Goal: Navigation & Orientation: Find specific page/section

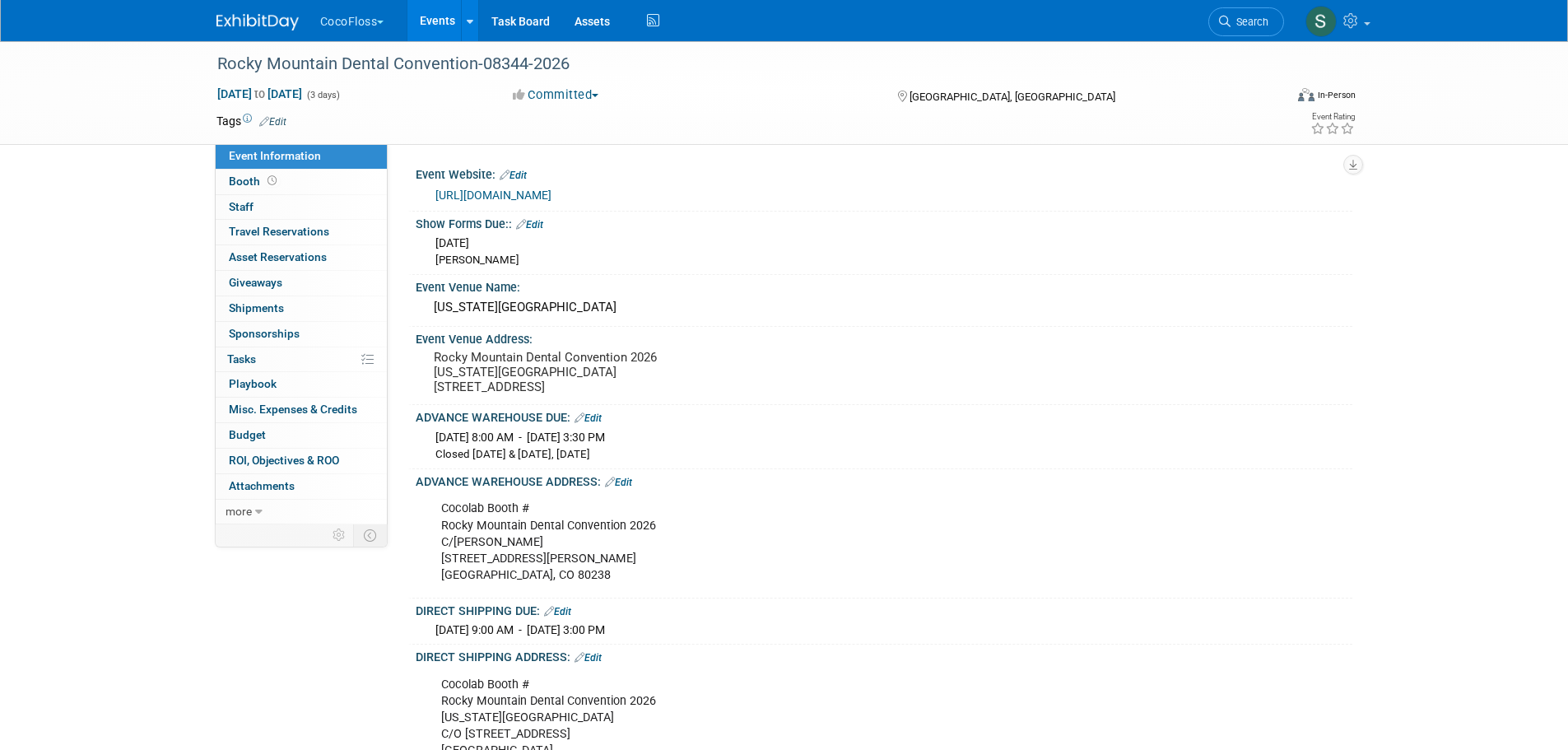
click at [376, 20] on button "CocoFloss" at bounding box center [362, 18] width 86 height 37
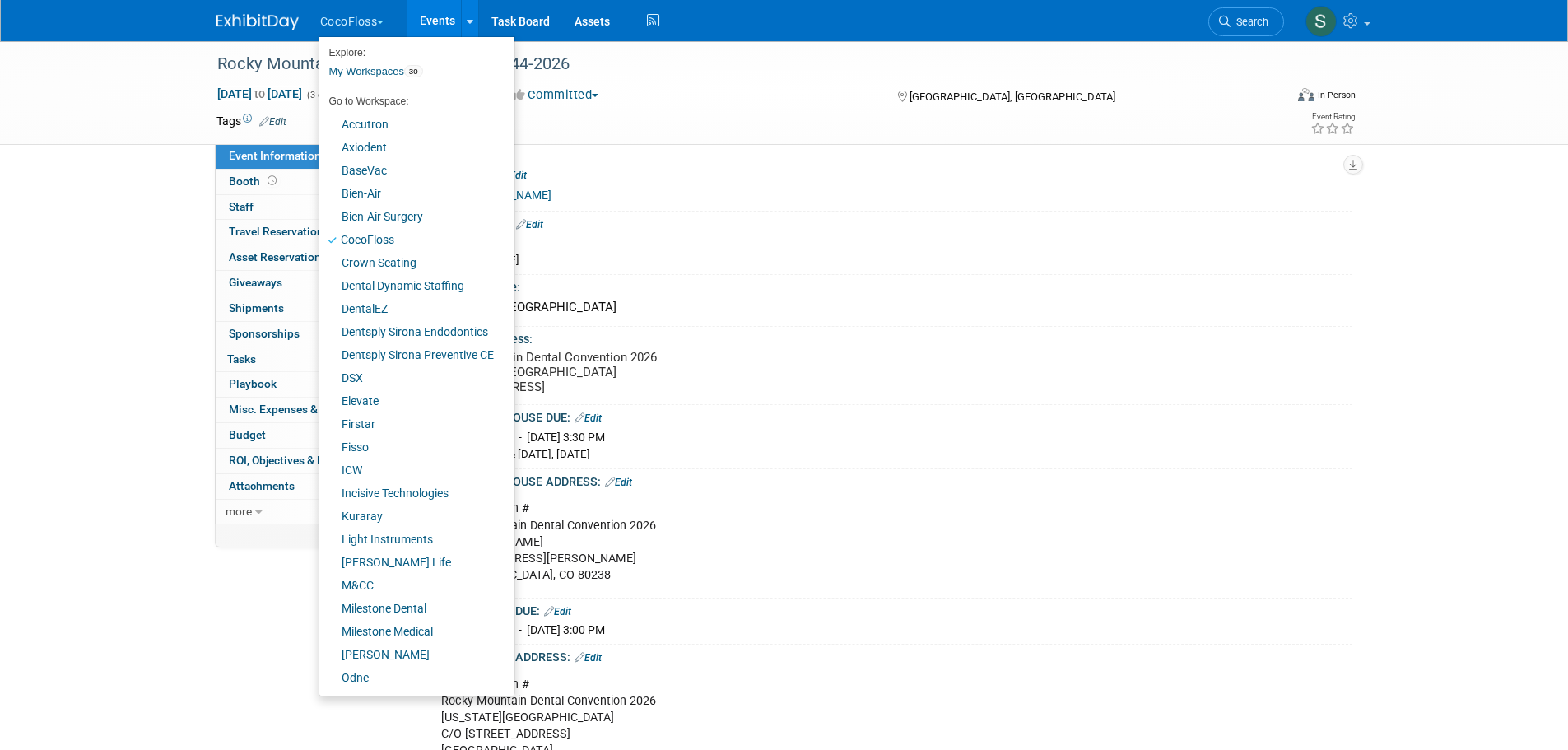
scroll to position [115, 0]
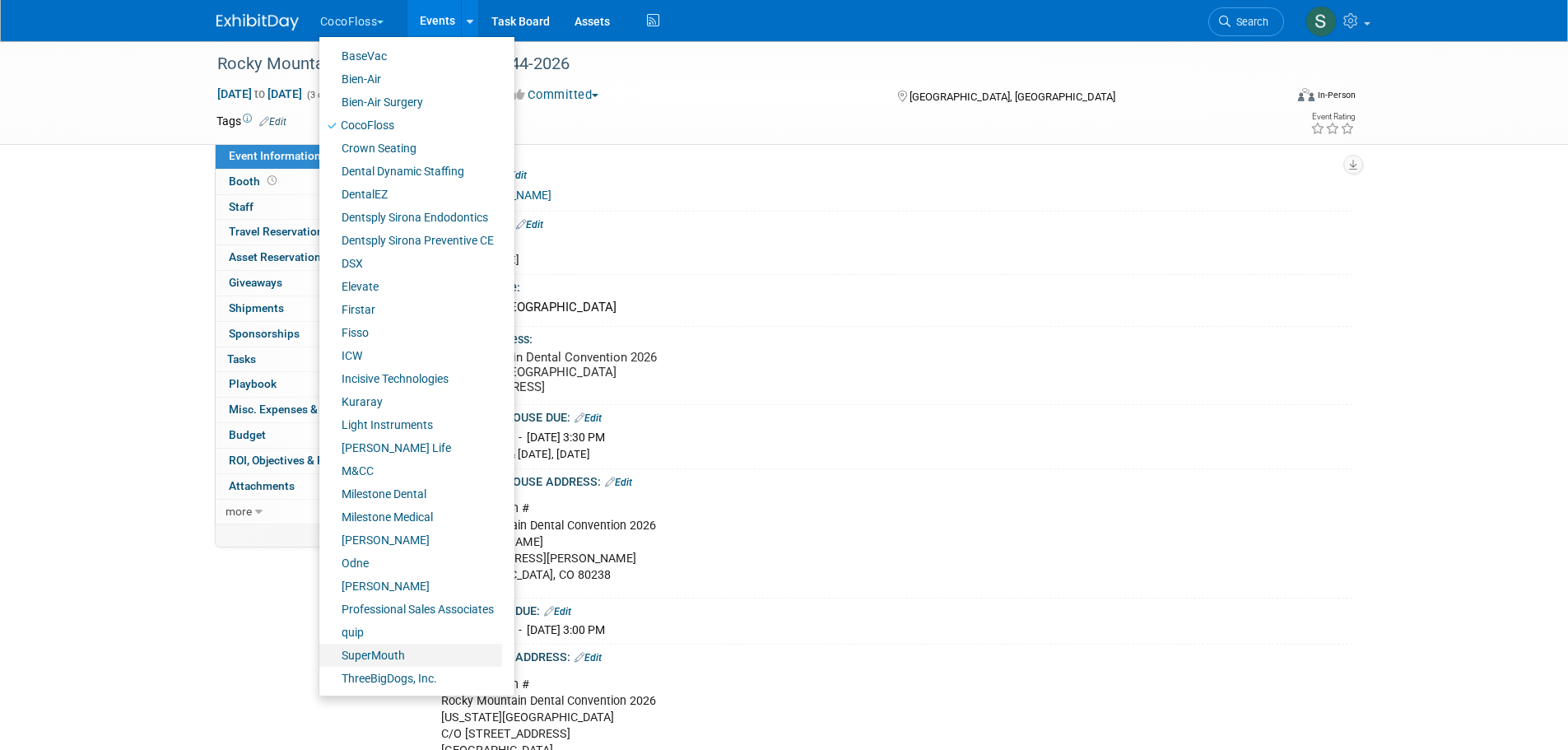
click at [397, 653] on link "SuperMouth" at bounding box center [411, 655] width 183 height 23
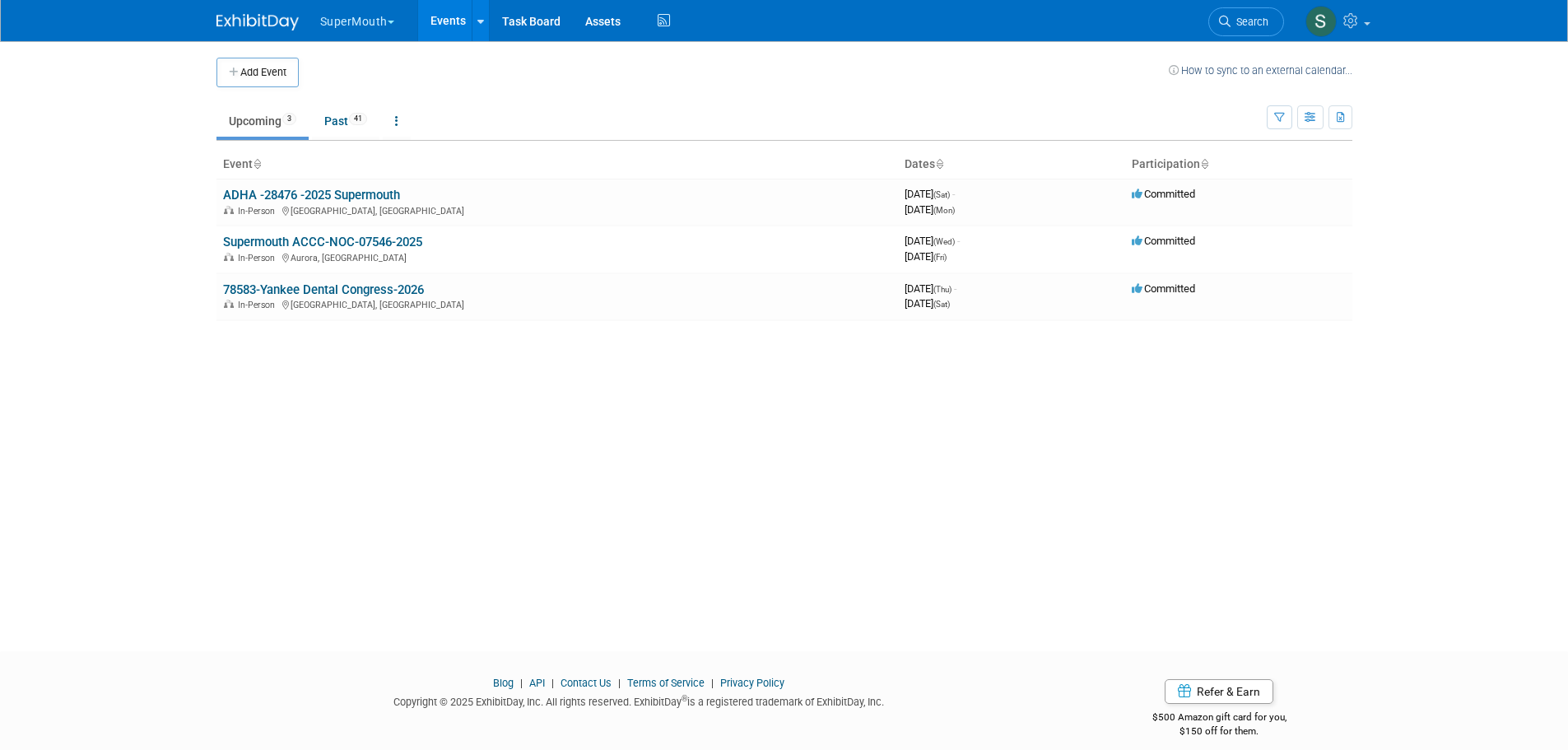
click at [327, 244] on link "Supermouth ACCC-NOC-07546-2025" at bounding box center [322, 242] width 199 height 15
